Goal: Use online tool/utility: Utilize a website feature to perform a specific function

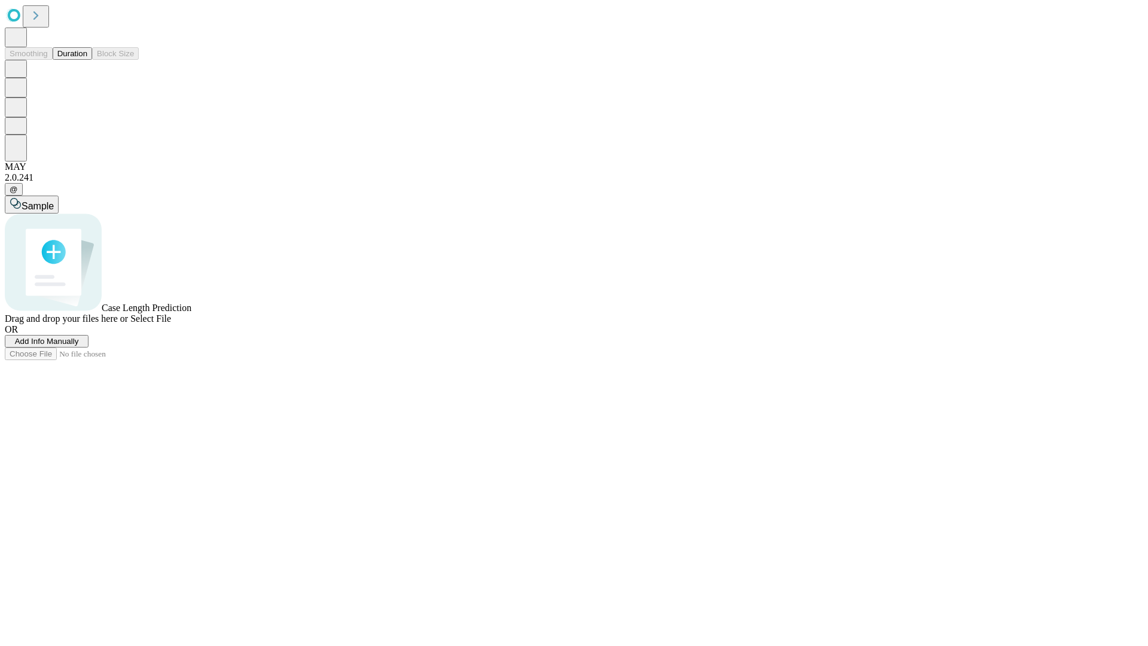
click at [87, 60] on button "Duration" at bounding box center [72, 53] width 39 height 13
click at [54, 201] on span "Sample" at bounding box center [38, 206] width 32 height 10
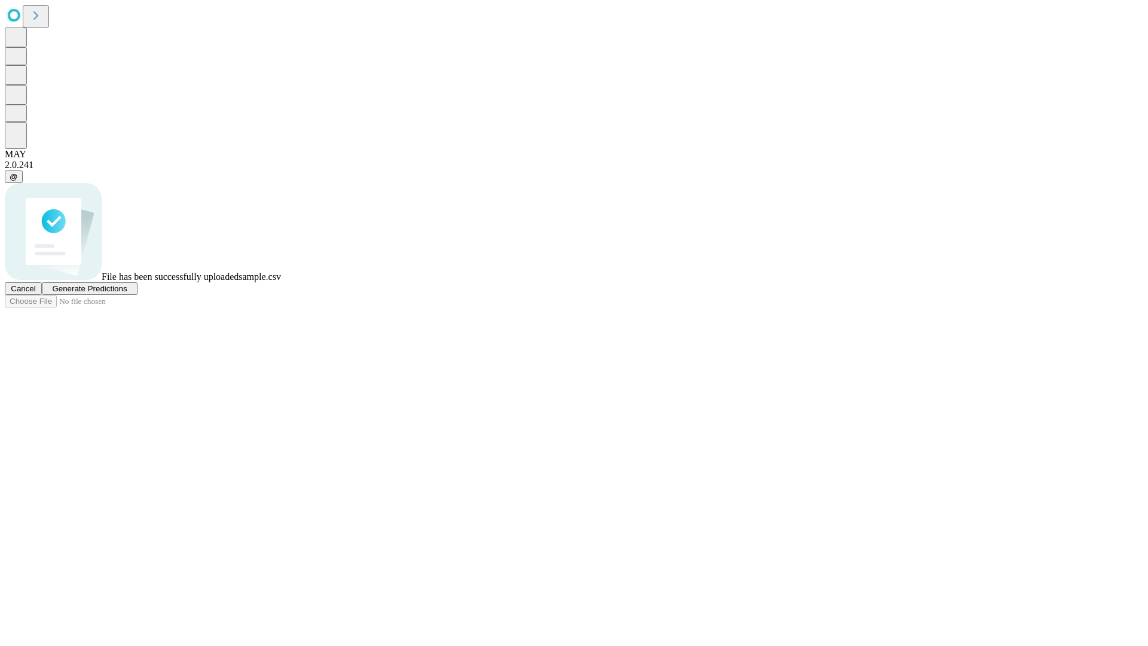
click at [127, 293] on span "Generate Predictions" at bounding box center [89, 288] width 75 height 9
